Goal: Task Accomplishment & Management: Manage account settings

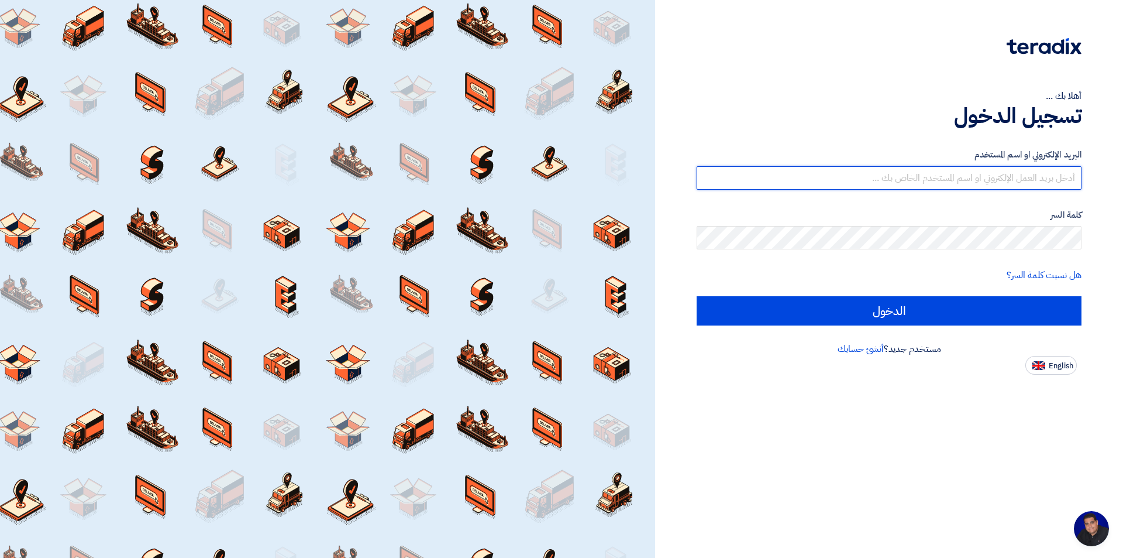
click at [862, 181] on input "text" at bounding box center [889, 177] width 385 height 23
type input "[EMAIL_ADDRESS][DOMAIN_NAME]"
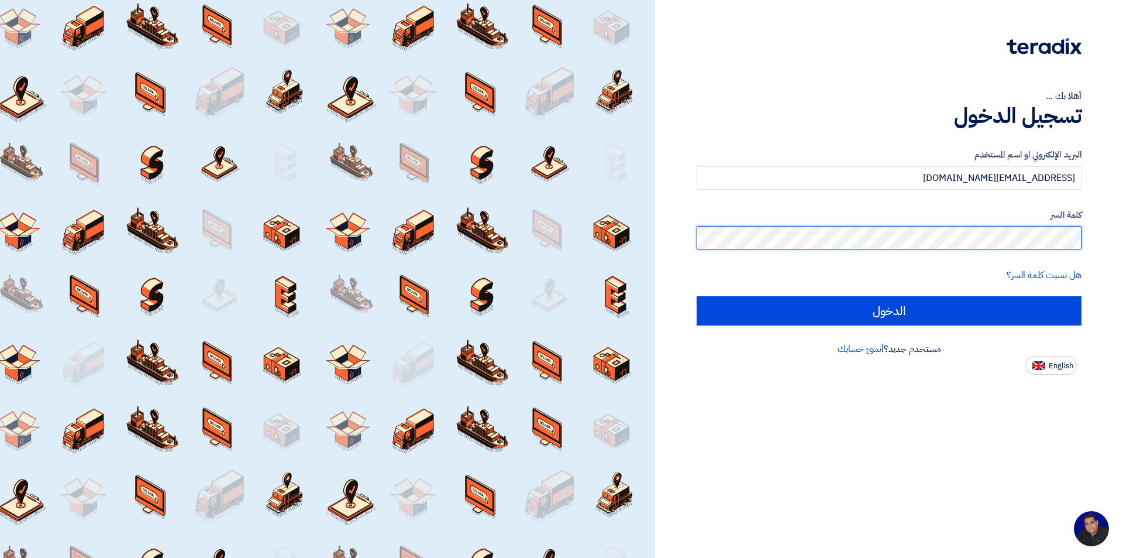
click at [697, 296] on input "الدخول" at bounding box center [889, 310] width 385 height 29
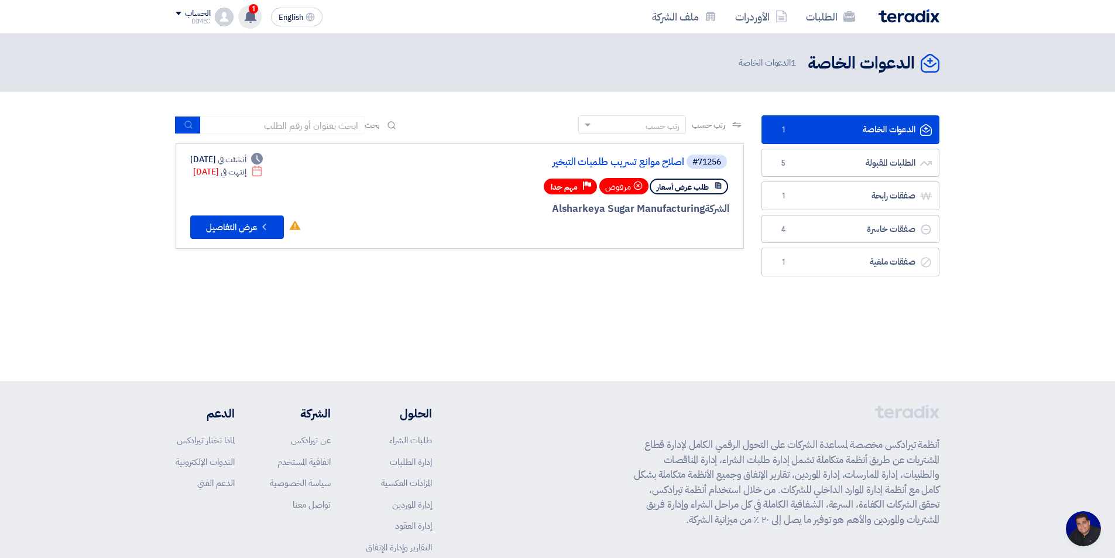
click at [248, 11] on icon at bounding box center [250, 16] width 13 height 13
